Goal: Transaction & Acquisition: Subscribe to service/newsletter

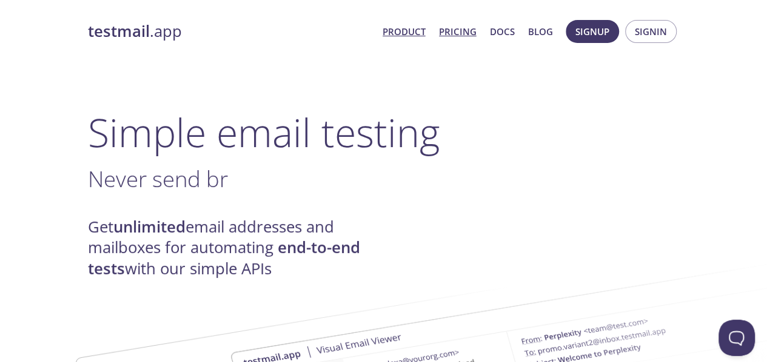
click at [459, 38] on link "Pricing" at bounding box center [458, 32] width 38 height 16
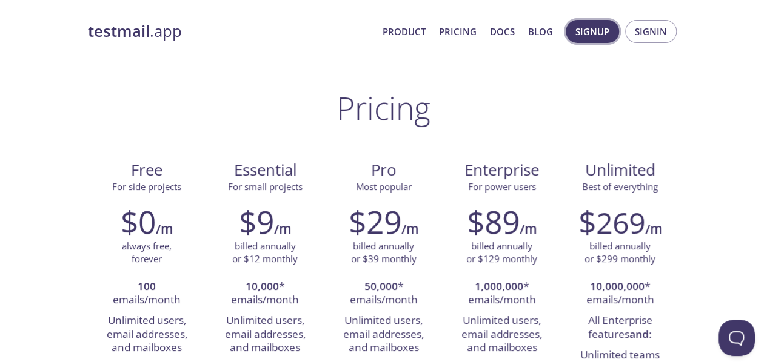
click at [609, 30] on span "Signup" at bounding box center [592, 32] width 34 height 16
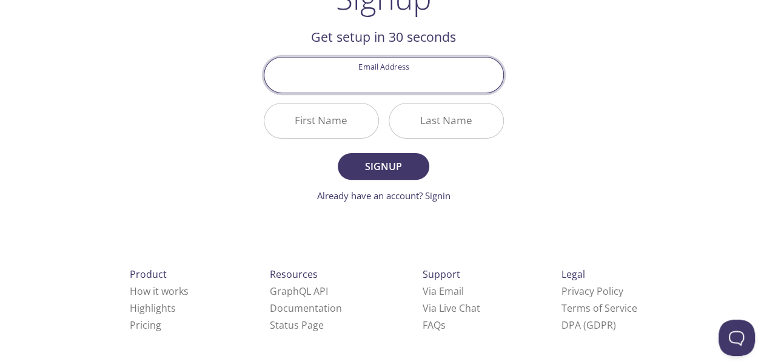
scroll to position [115, 0]
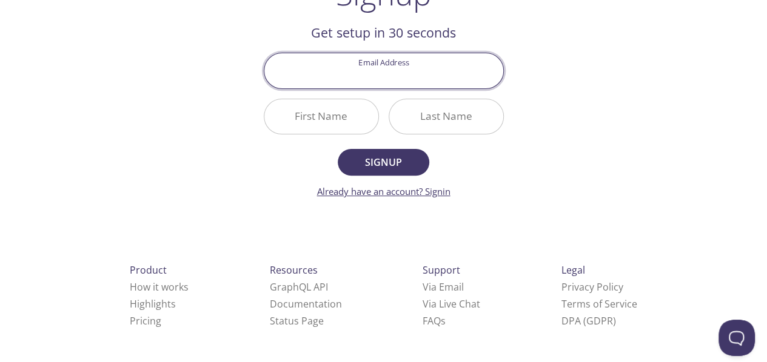
click at [448, 189] on link "Already have an account? Signin" at bounding box center [383, 191] width 133 height 12
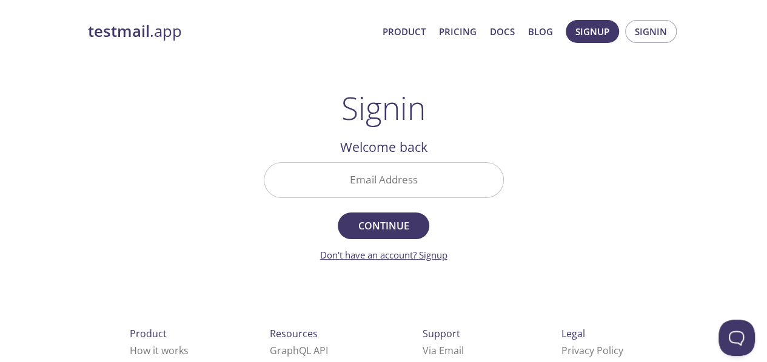
click at [428, 258] on link "Don't have an account? Signup" at bounding box center [383, 255] width 127 height 12
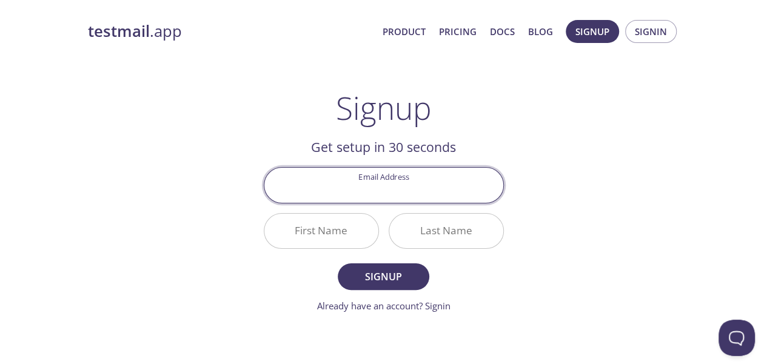
click at [367, 190] on input "Email Address" at bounding box center [383, 185] width 239 height 35
type input "[EMAIL_ADDRESS][DOMAIN_NAME]"
drag, startPoint x: 382, startPoint y: 196, endPoint x: 309, endPoint y: 196, distance: 72.7
click at [309, 196] on input "[EMAIL_ADDRESS][DOMAIN_NAME]" at bounding box center [383, 185] width 239 height 35
click at [606, 192] on div "testmail .app Product Pricing Docs Blog Signup Signin Signup Get setup in 30 se…" at bounding box center [383, 290] width 621 height 556
